Goal: Information Seeking & Learning: Learn about a topic

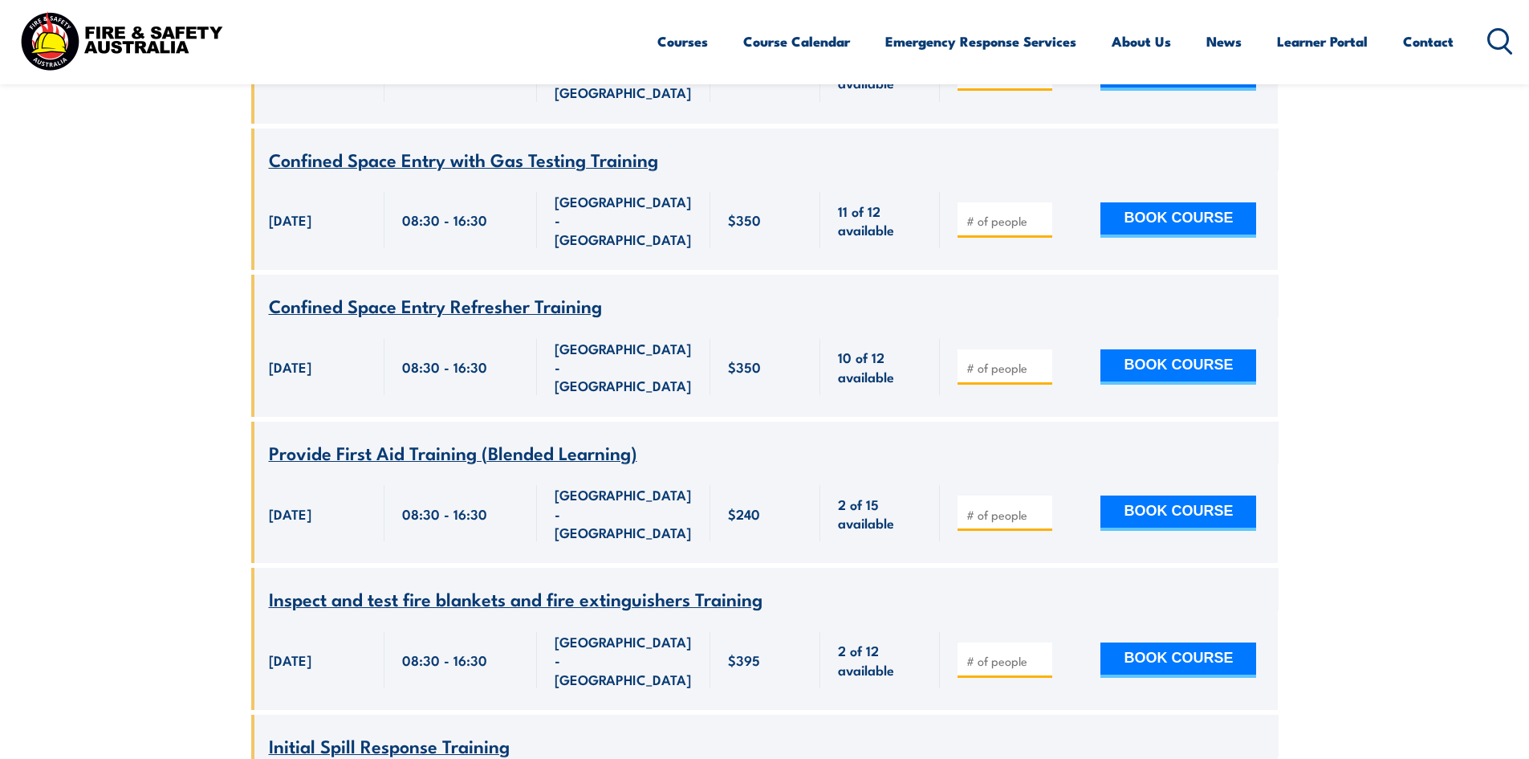
scroll to position [1299, 0]
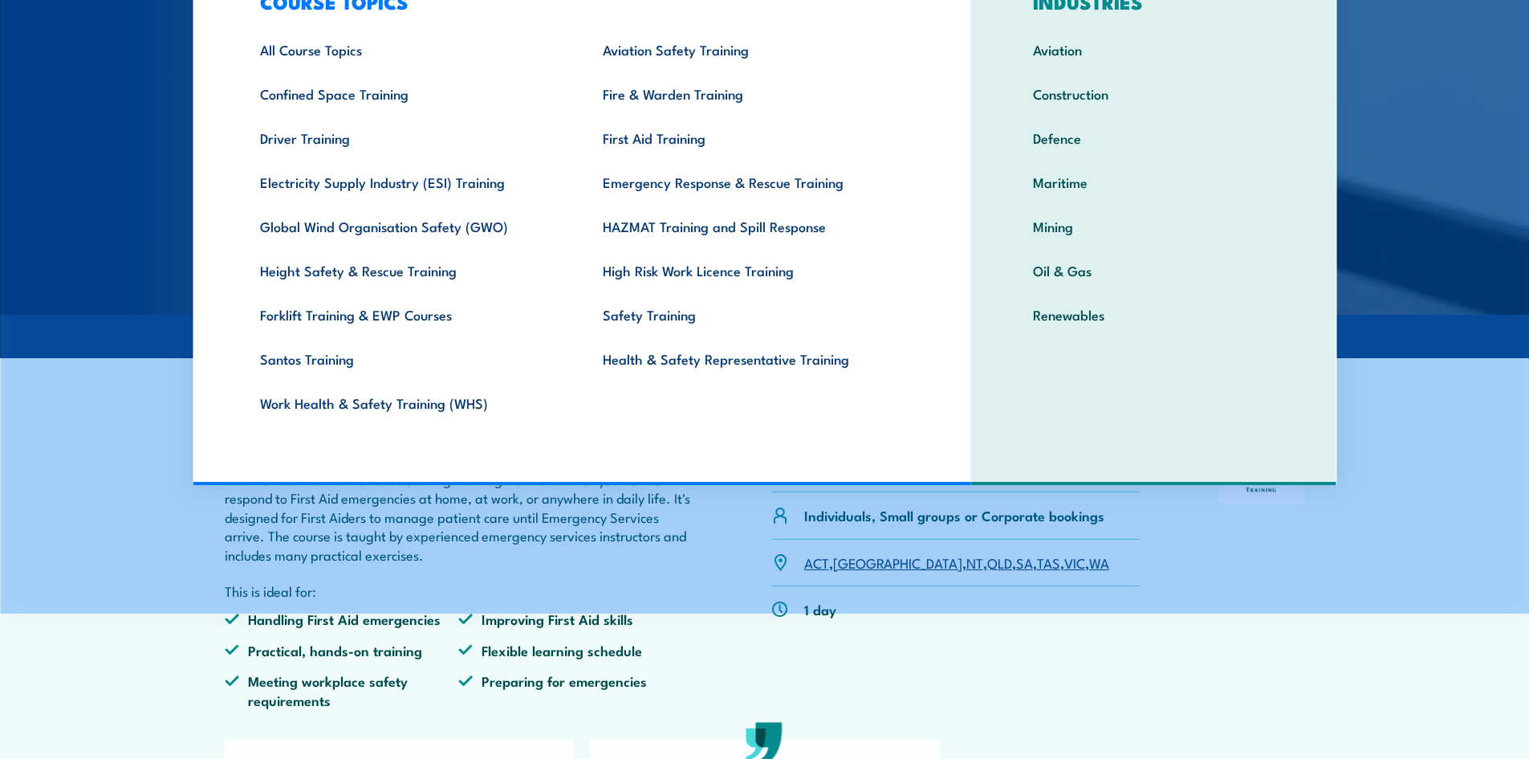
scroll to position [161, 0]
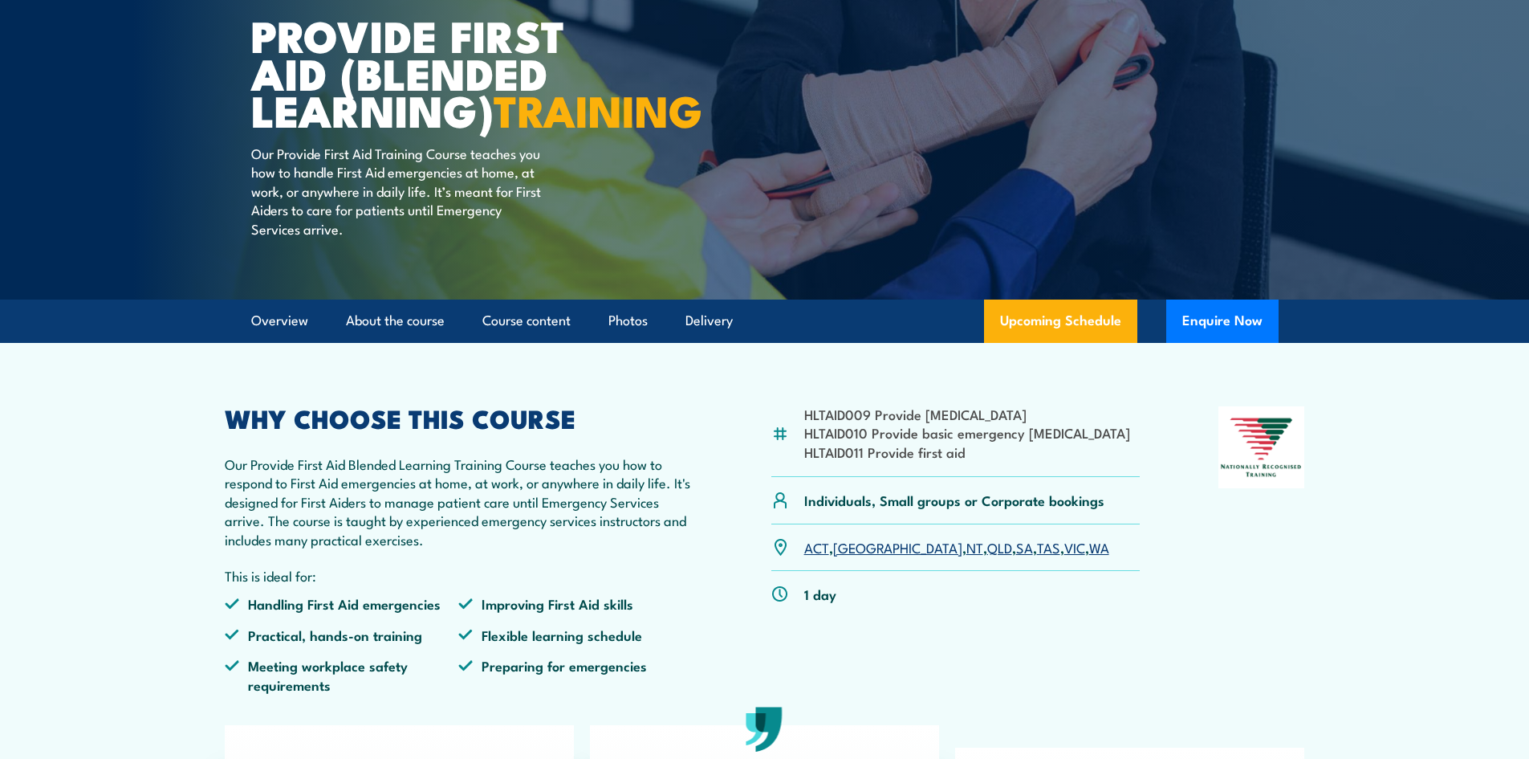
click at [698, 675] on div "HLTAID009 Provide [MEDICAL_DATA] HLTAID010 Provide basic emergency [MEDICAL_DAT…" at bounding box center [765, 555] width 1081 height 299
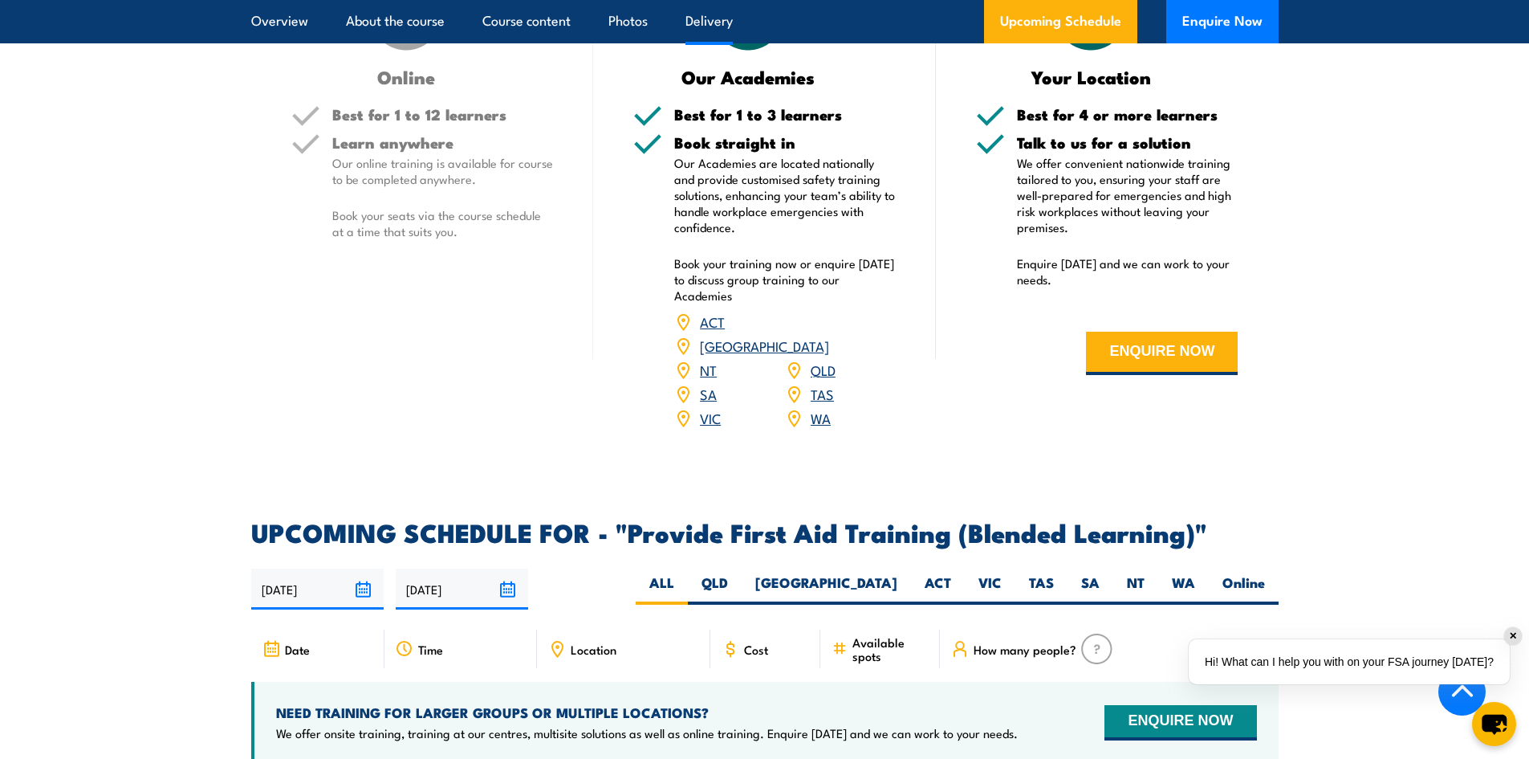
scroll to position [2087, 0]
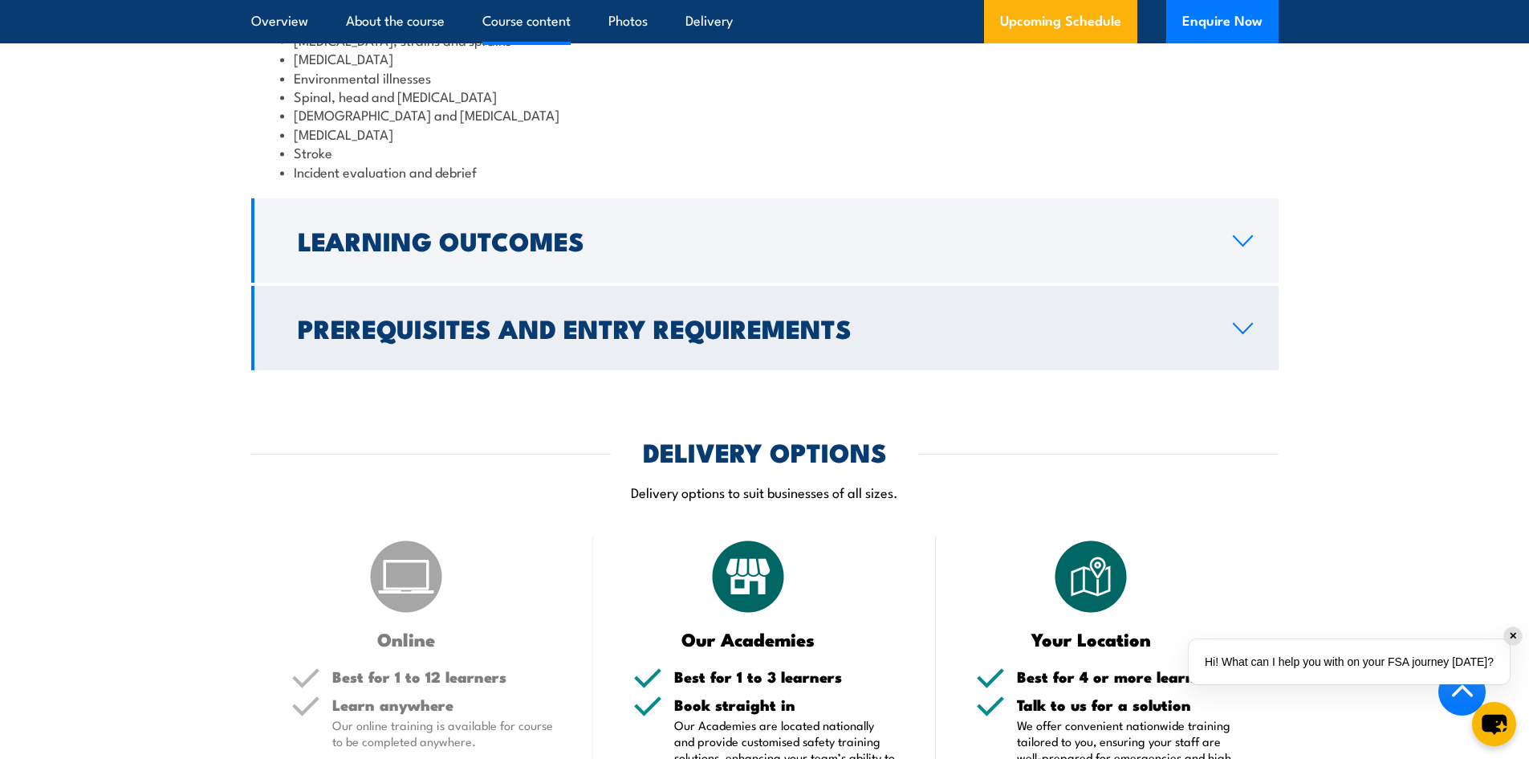
click at [752, 339] on h2 "Prerequisites and Entry Requirements" at bounding box center [753, 327] width 910 height 22
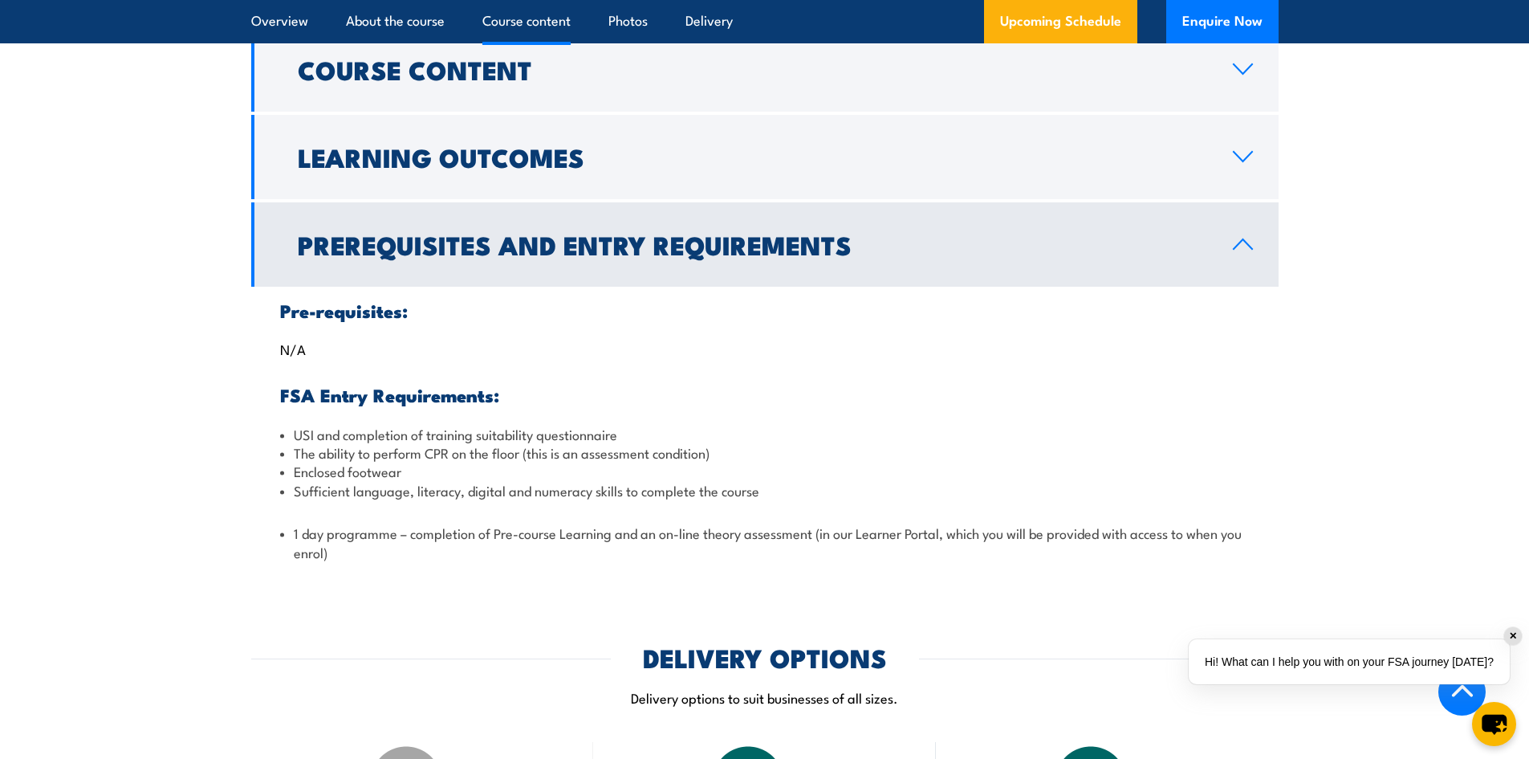
scroll to position [1830, 0]
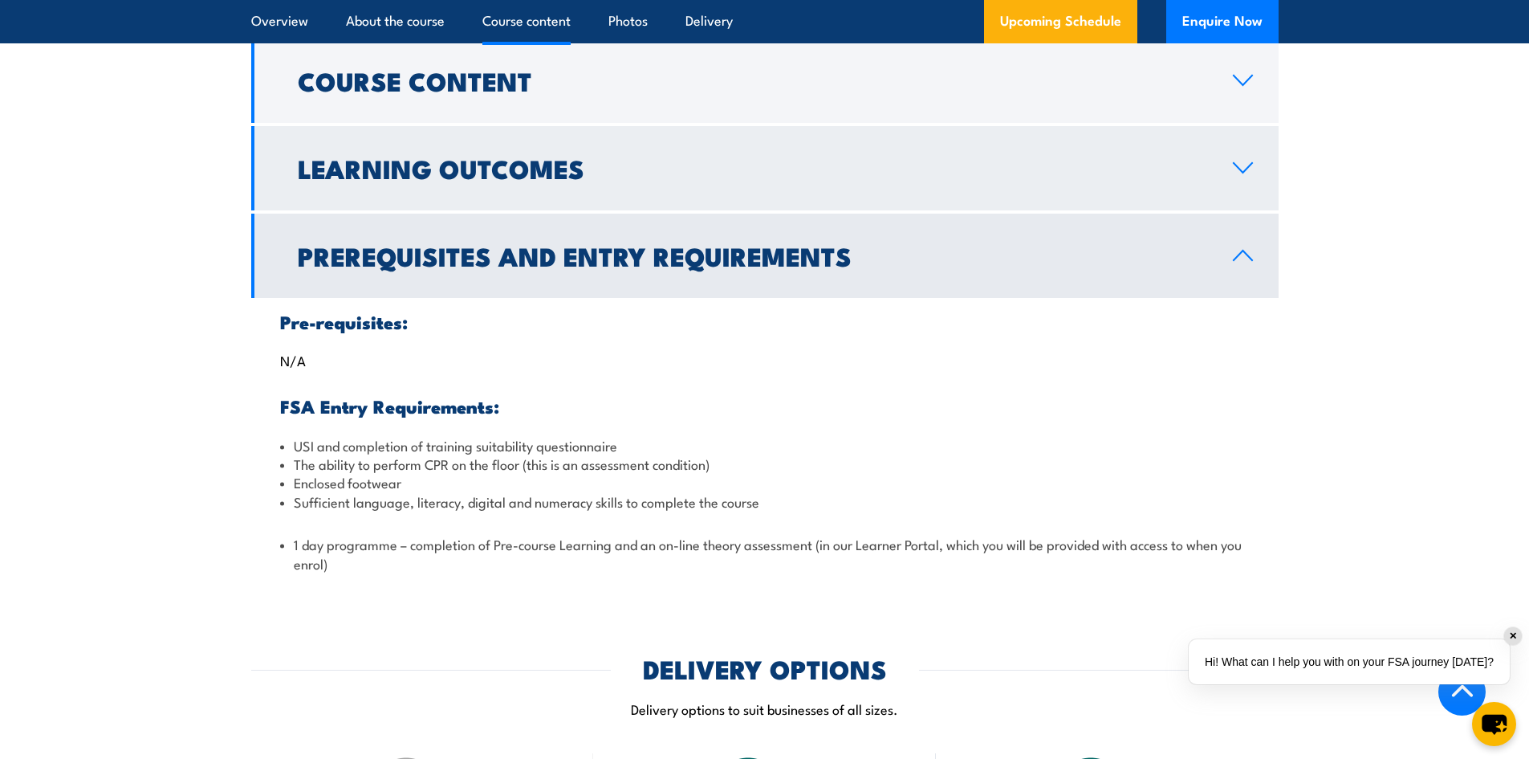
click at [694, 210] on link "Learning Outcomes" at bounding box center [765, 168] width 1028 height 84
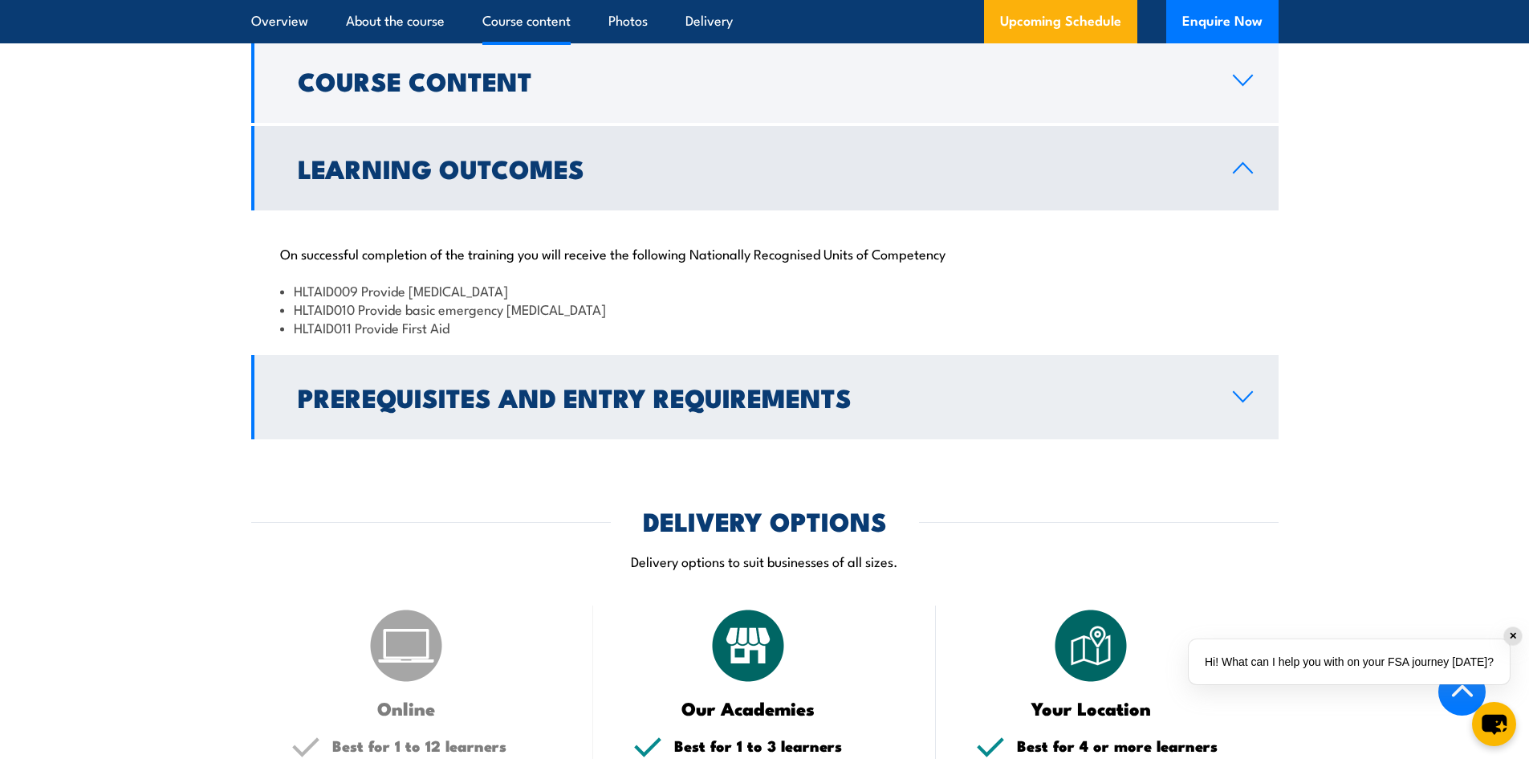
click at [645, 410] on link "Prerequisites and Entry Requirements" at bounding box center [765, 397] width 1028 height 84
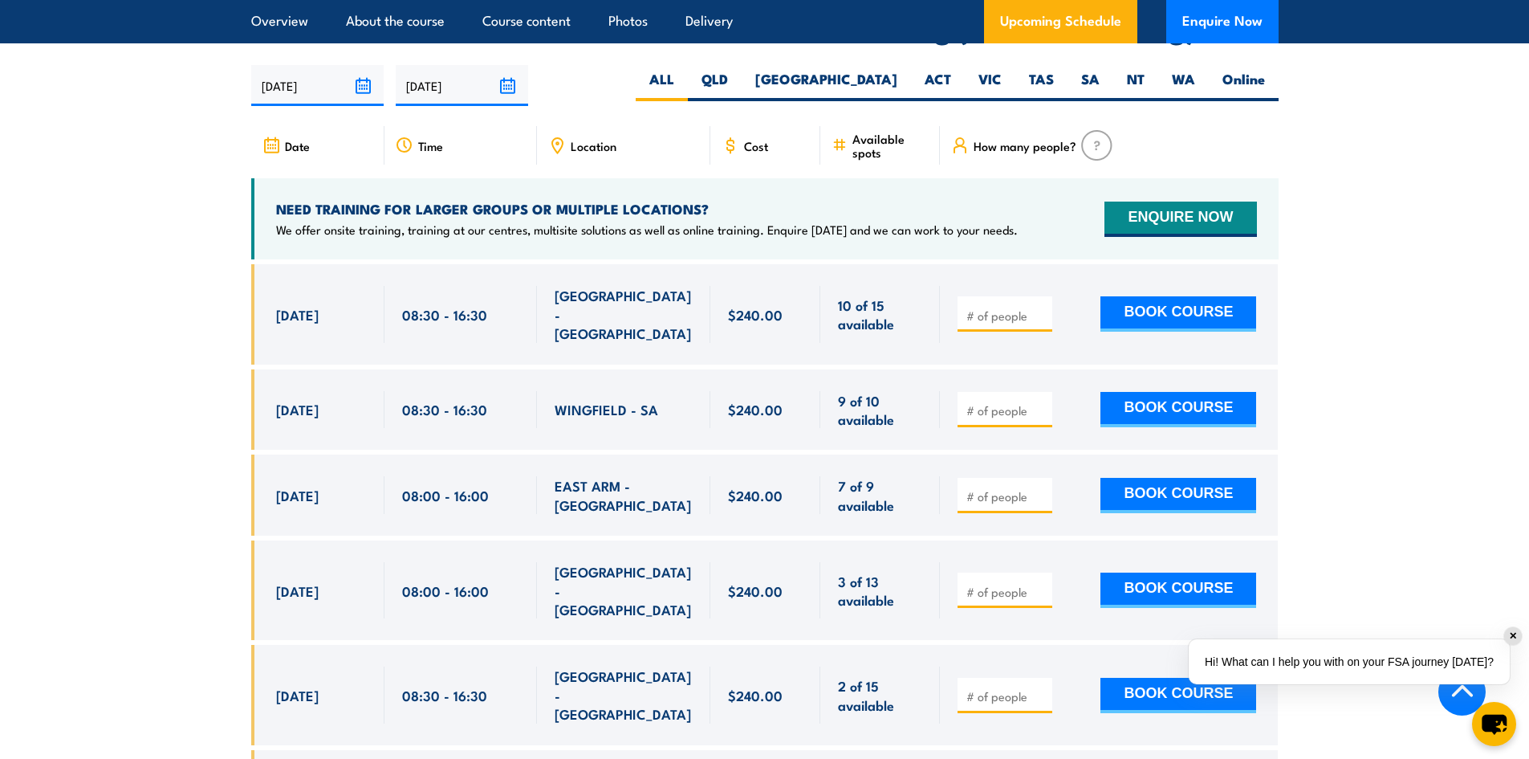
scroll to position [3115, 0]
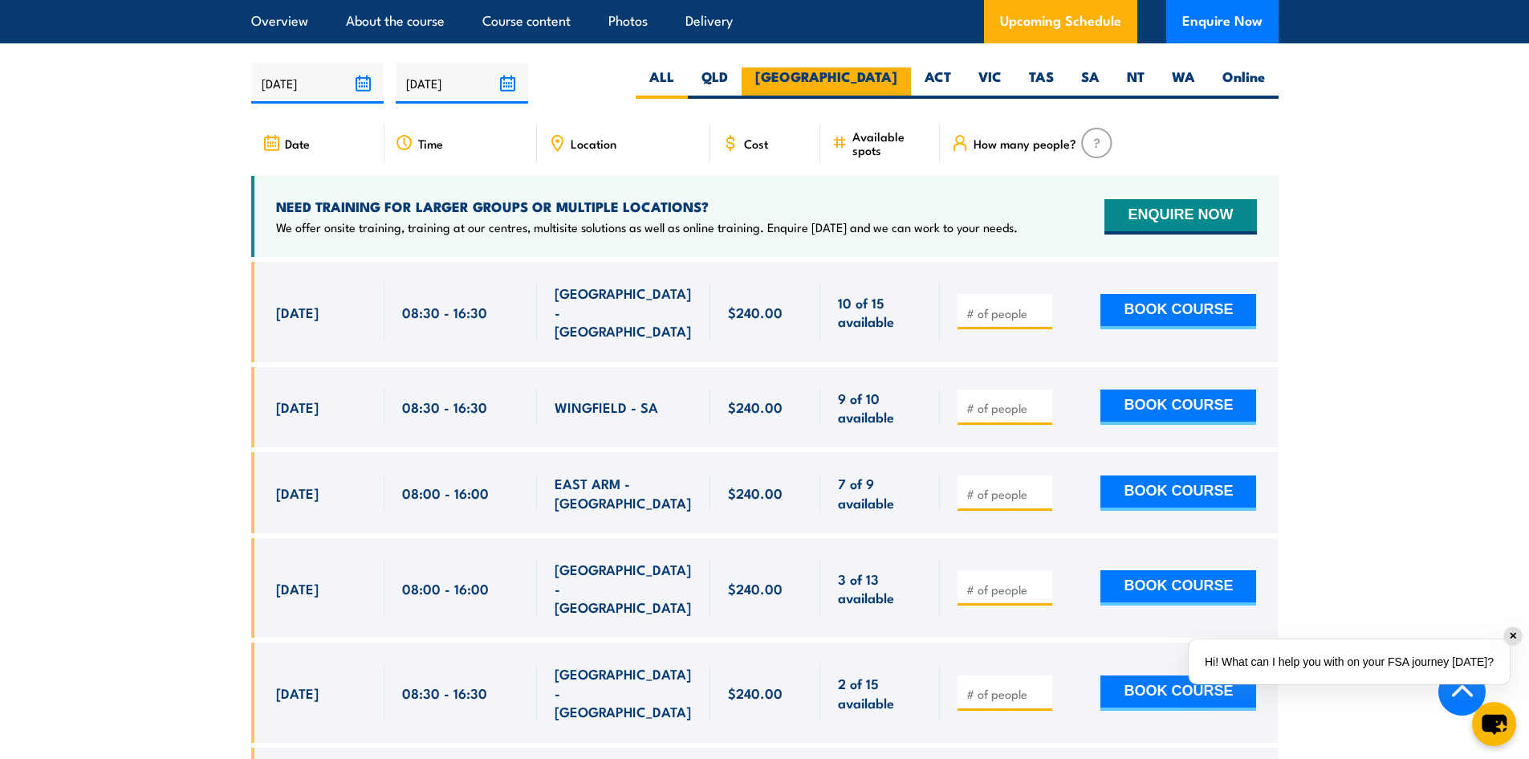
click at [870, 88] on label "[GEOGRAPHIC_DATA]" at bounding box center [826, 82] width 169 height 31
click at [898, 78] on input "[GEOGRAPHIC_DATA]" at bounding box center [903, 72] width 10 height 10
radio input "true"
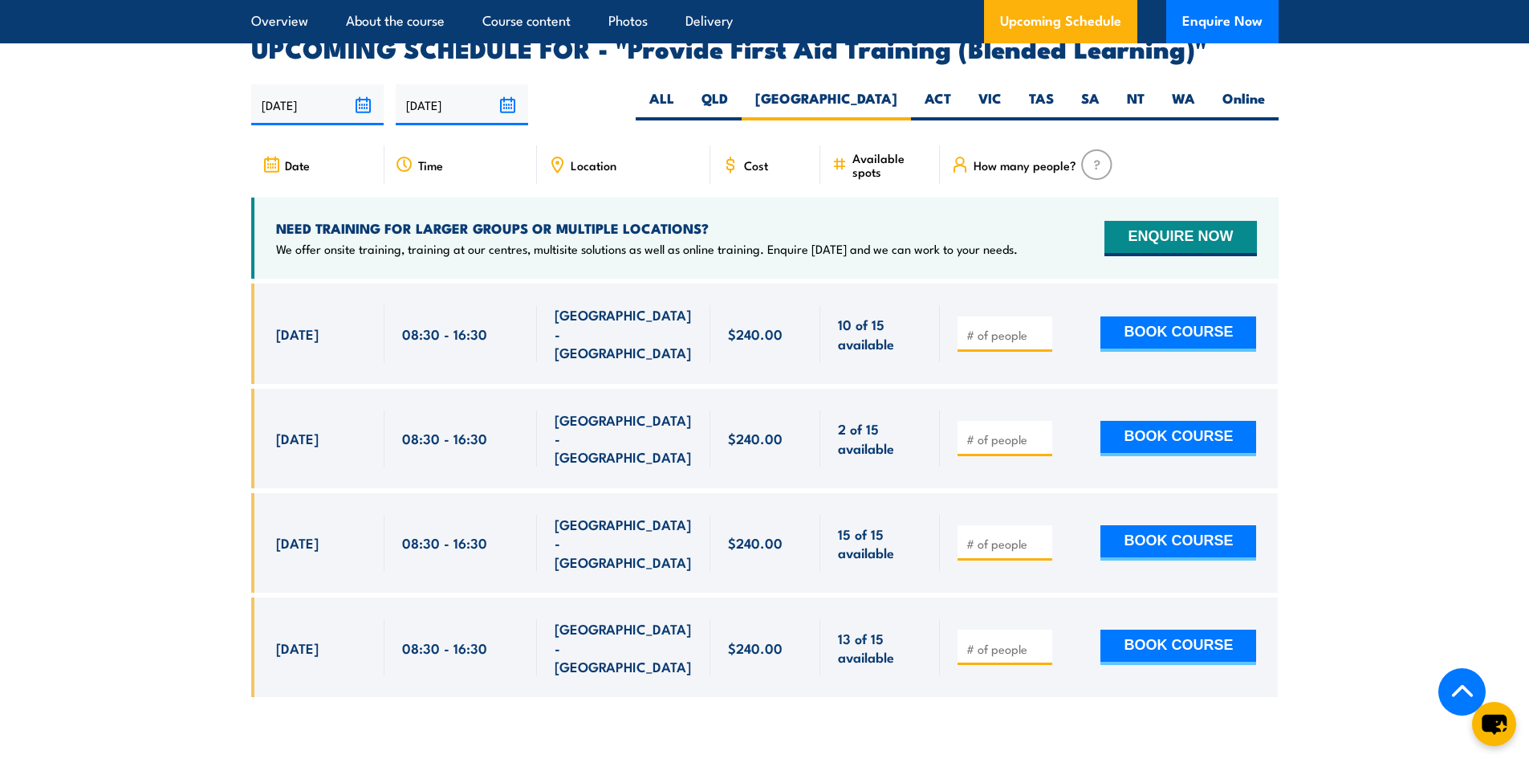
scroll to position [3181, 0]
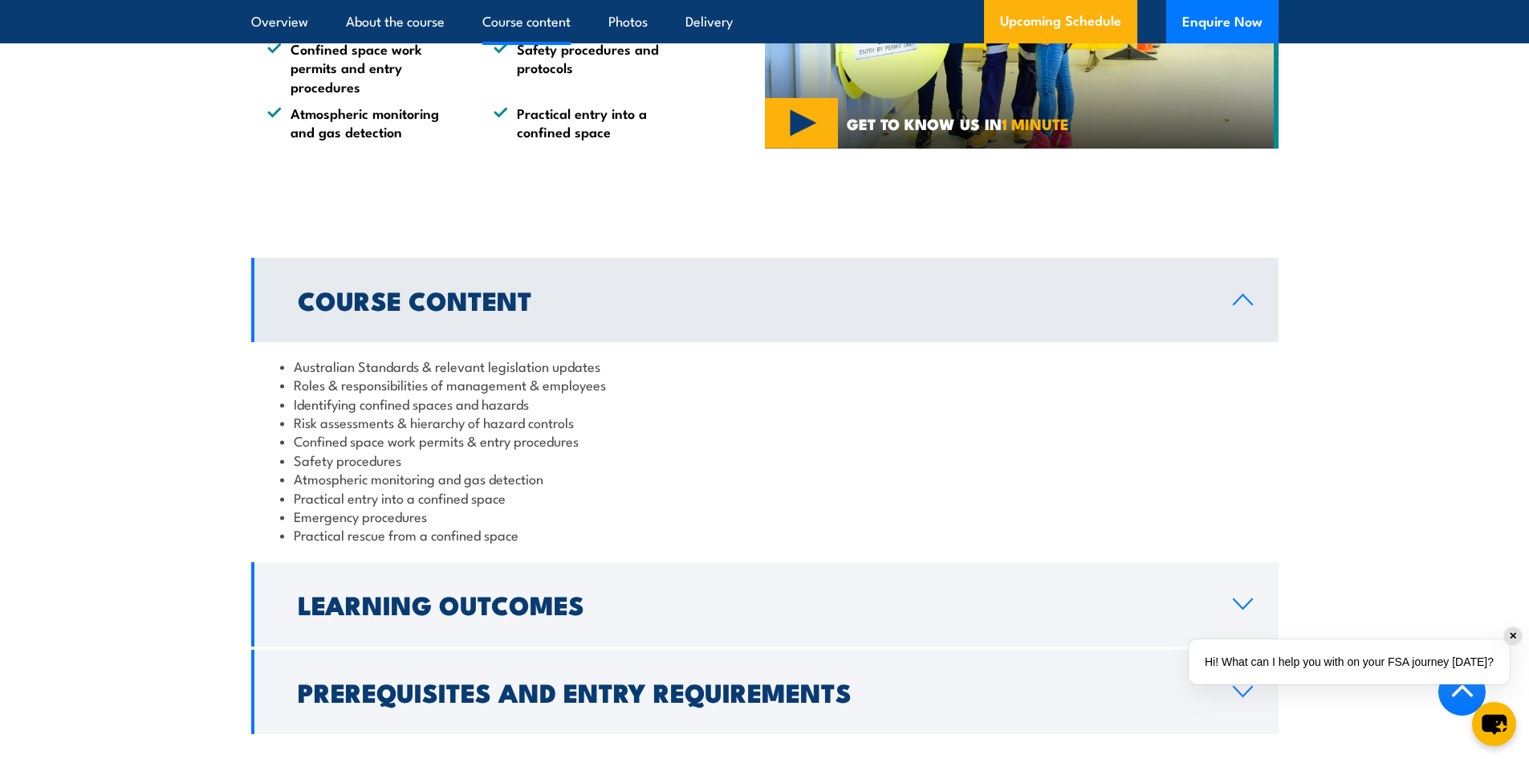
scroll to position [1606, 0]
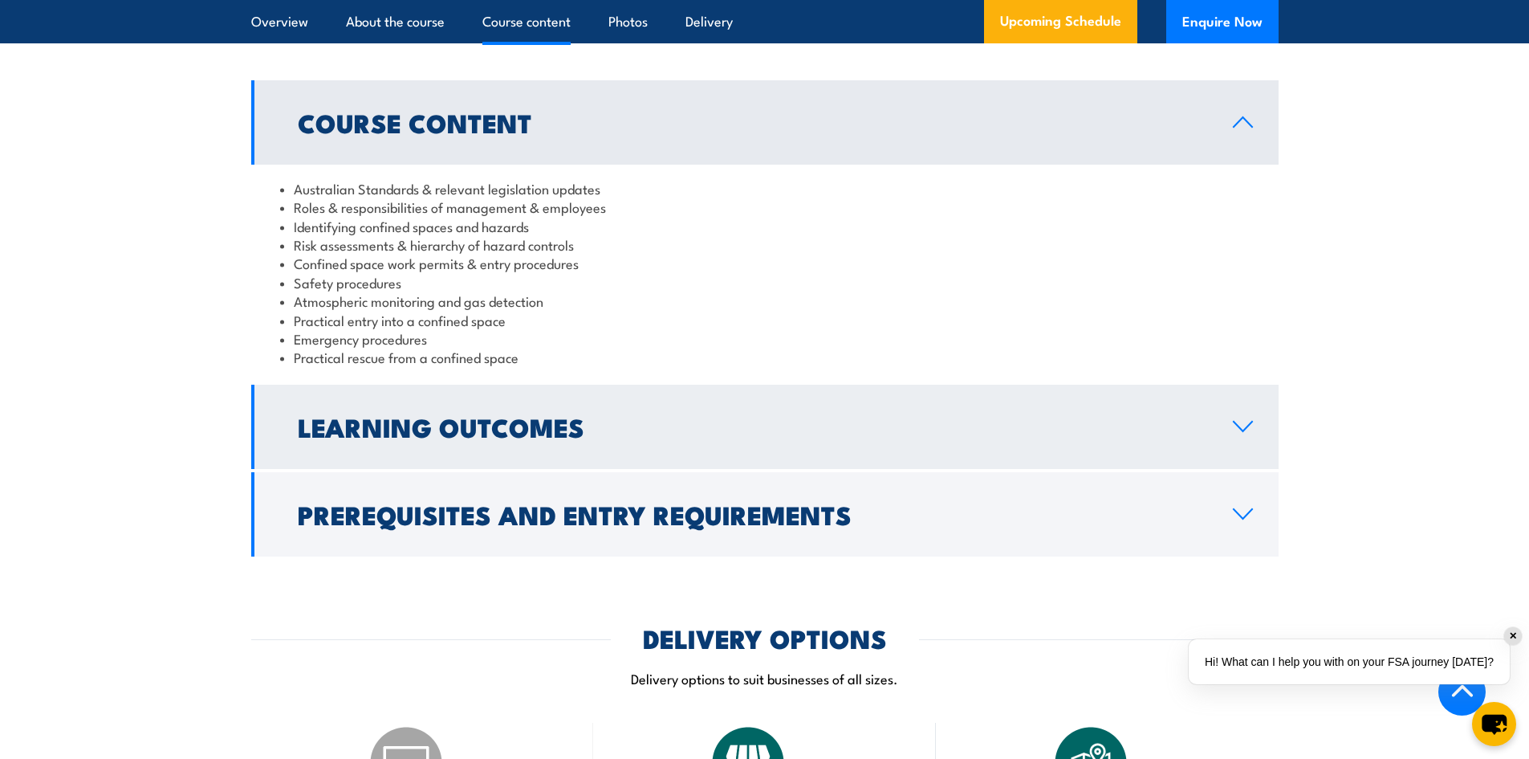
click at [580, 415] on h2 "Learning Outcomes" at bounding box center [753, 426] width 910 height 22
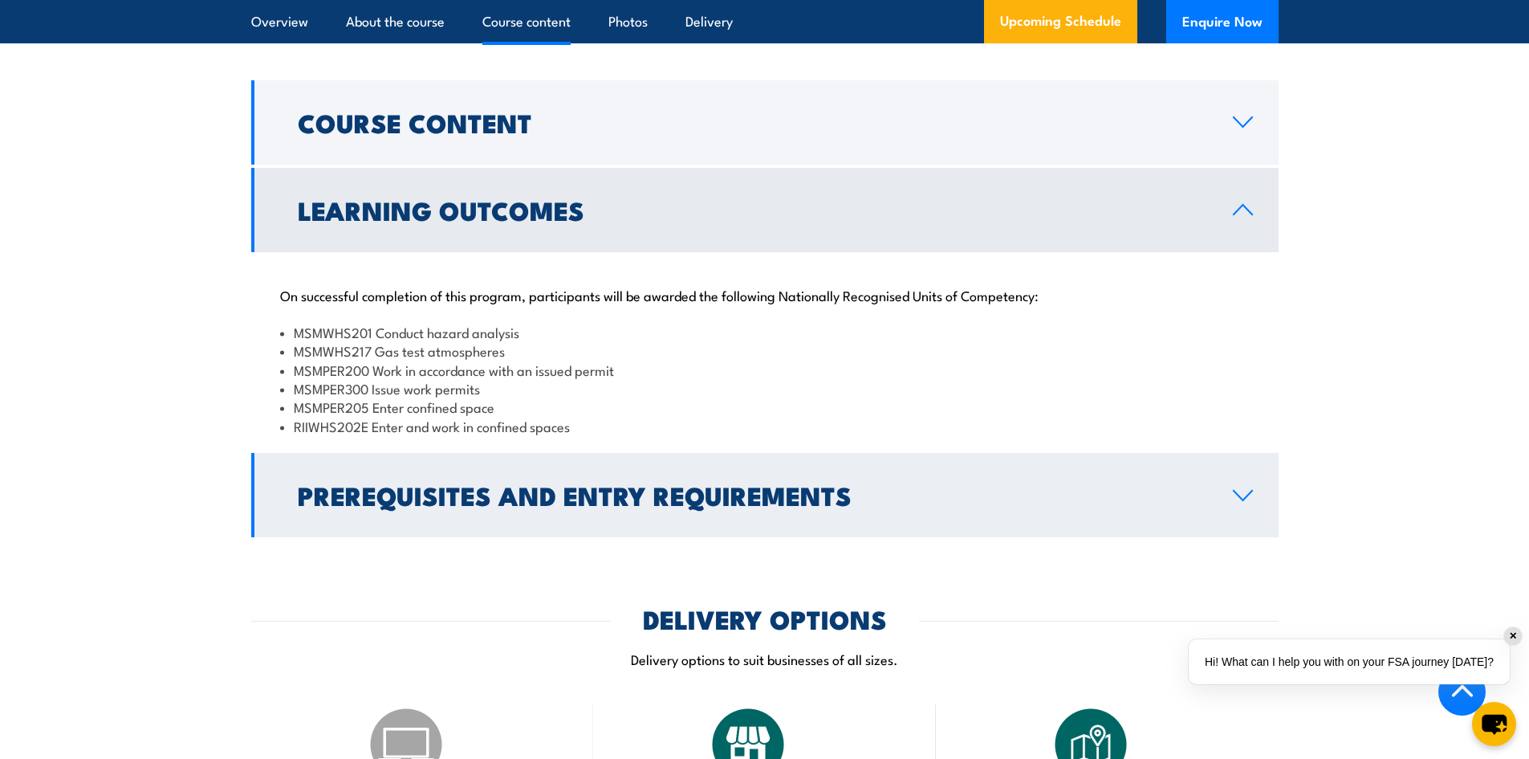
click at [568, 470] on link "Prerequisites and Entry Requirements" at bounding box center [765, 495] width 1028 height 84
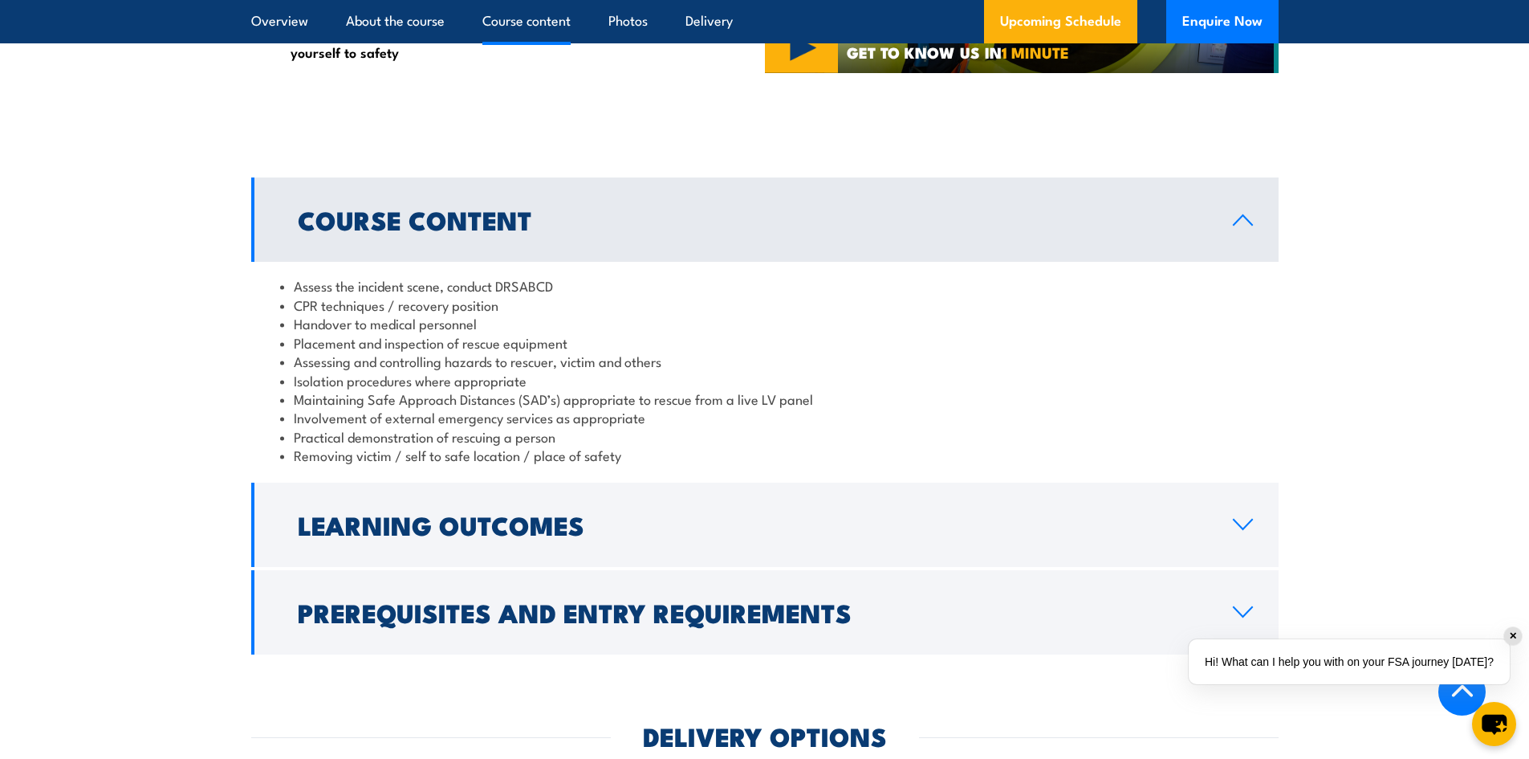
scroll to position [1606, 0]
